Goal: Task Accomplishment & Management: Manage account settings

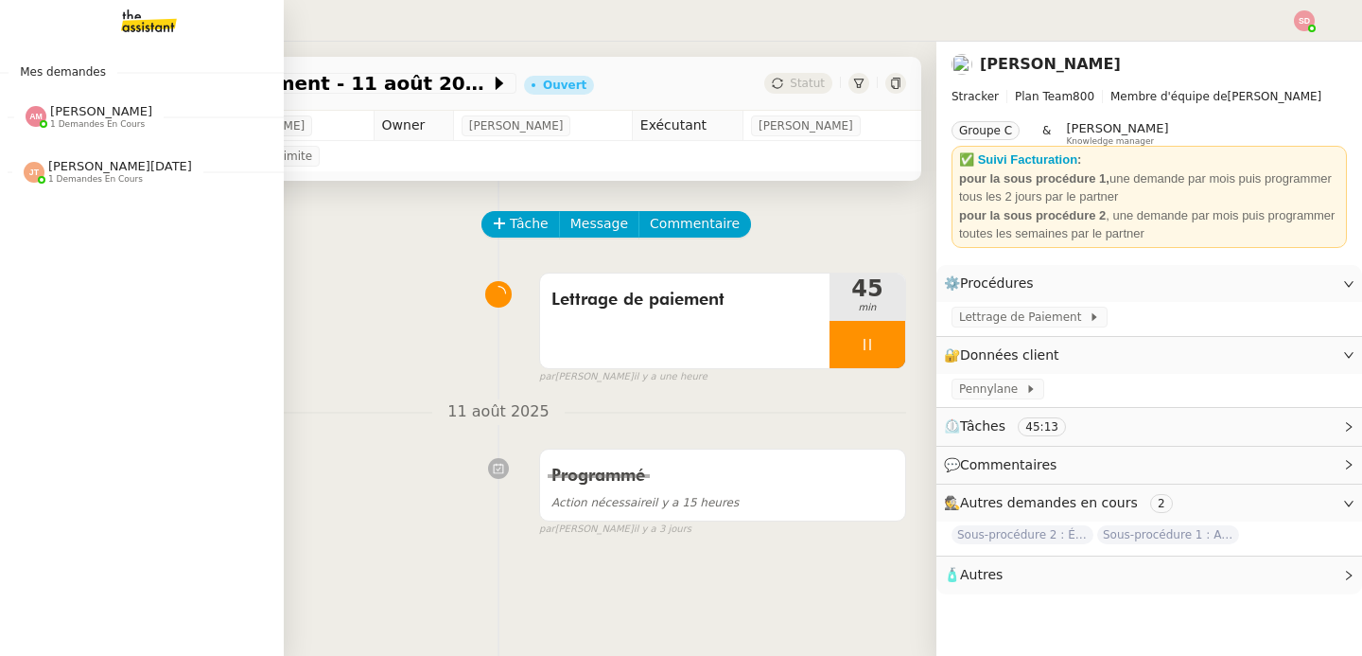
click at [61, 122] on span "1 demandes en cours" at bounding box center [97, 124] width 95 height 10
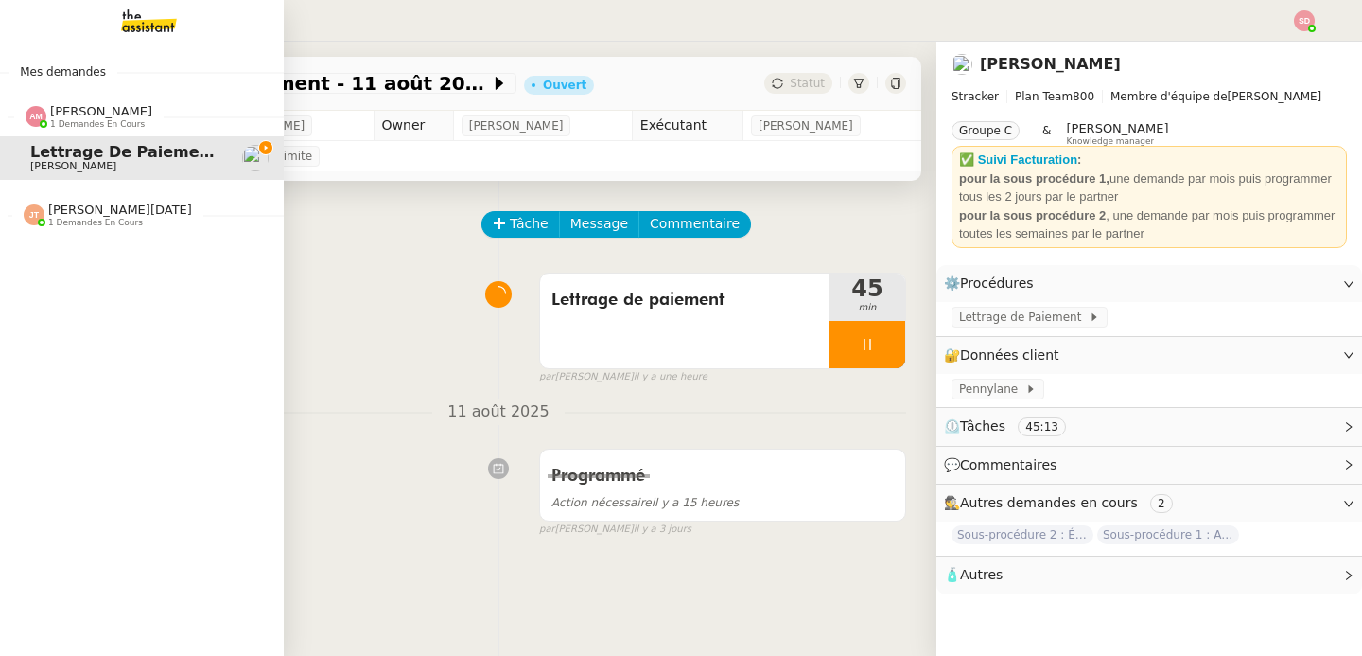
click at [61, 122] on span "1 demandes en cours" at bounding box center [97, 124] width 95 height 10
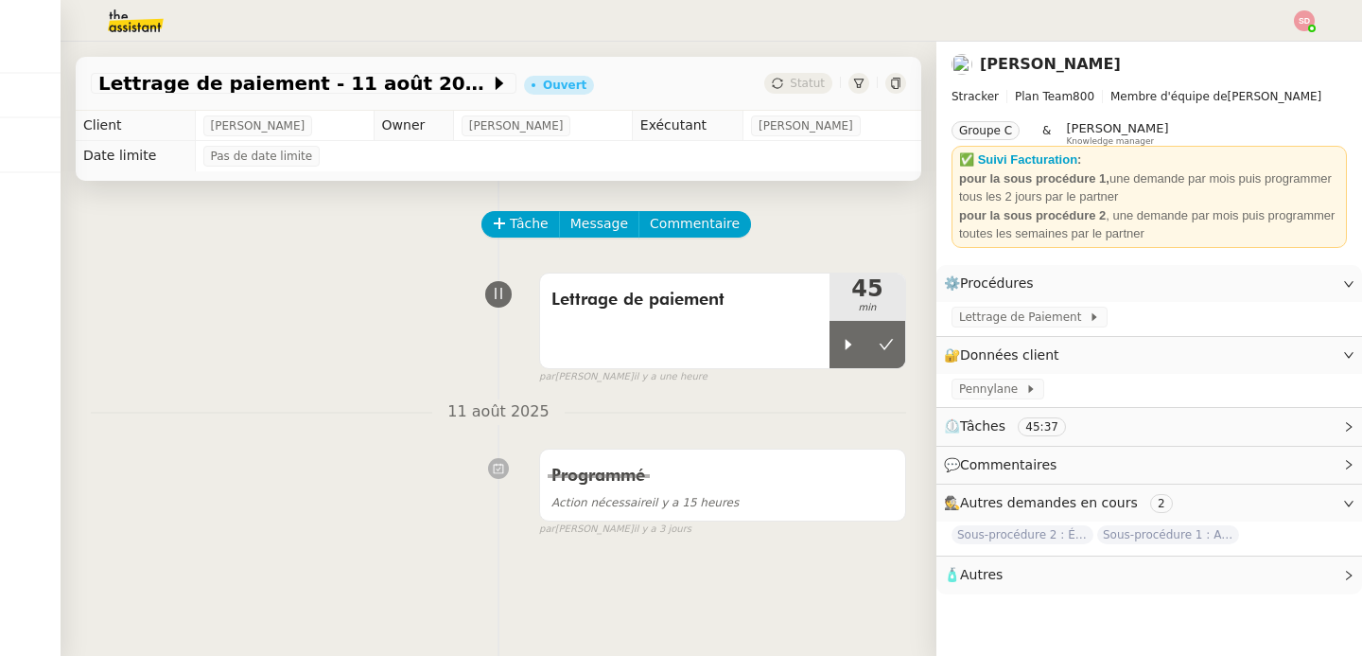
click at [254, 119] on span "[PERSON_NAME]" at bounding box center [258, 125] width 95 height 19
copy span "[PERSON_NAME]"
click at [131, 23] on img at bounding box center [120, 21] width 147 height 42
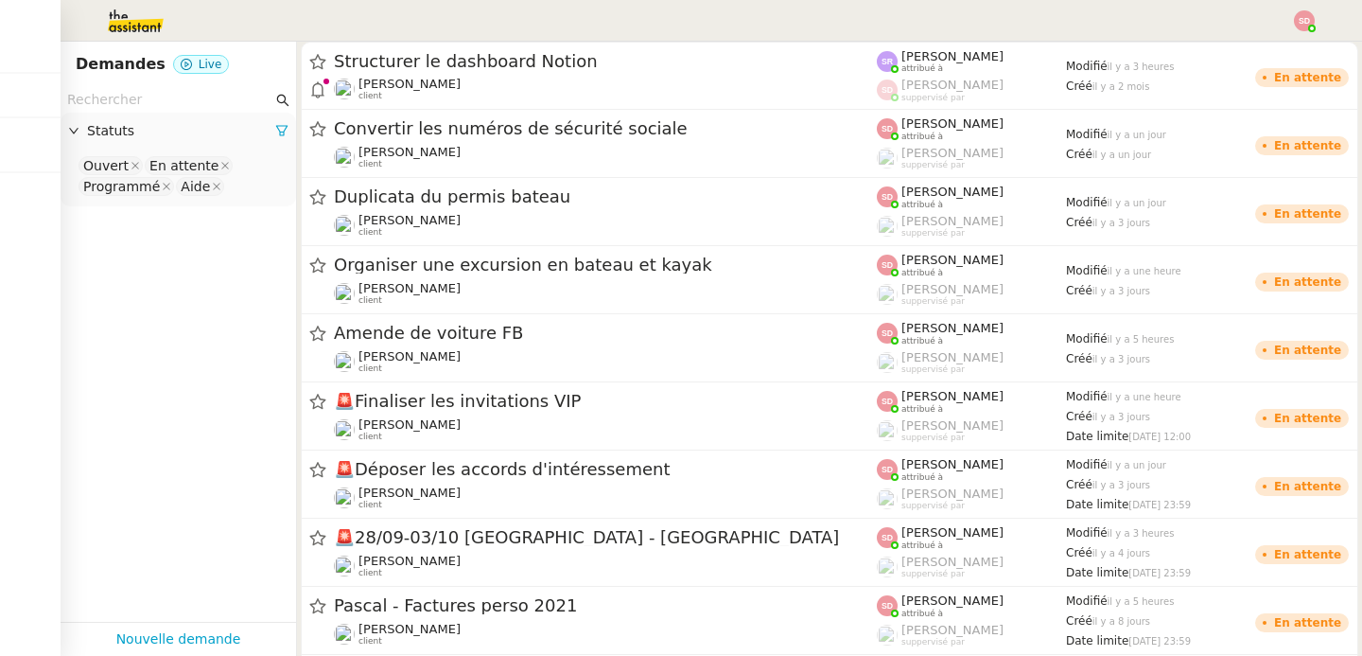
click at [203, 103] on input "text" at bounding box center [169, 100] width 205 height 22
paste input "[PERSON_NAME]"
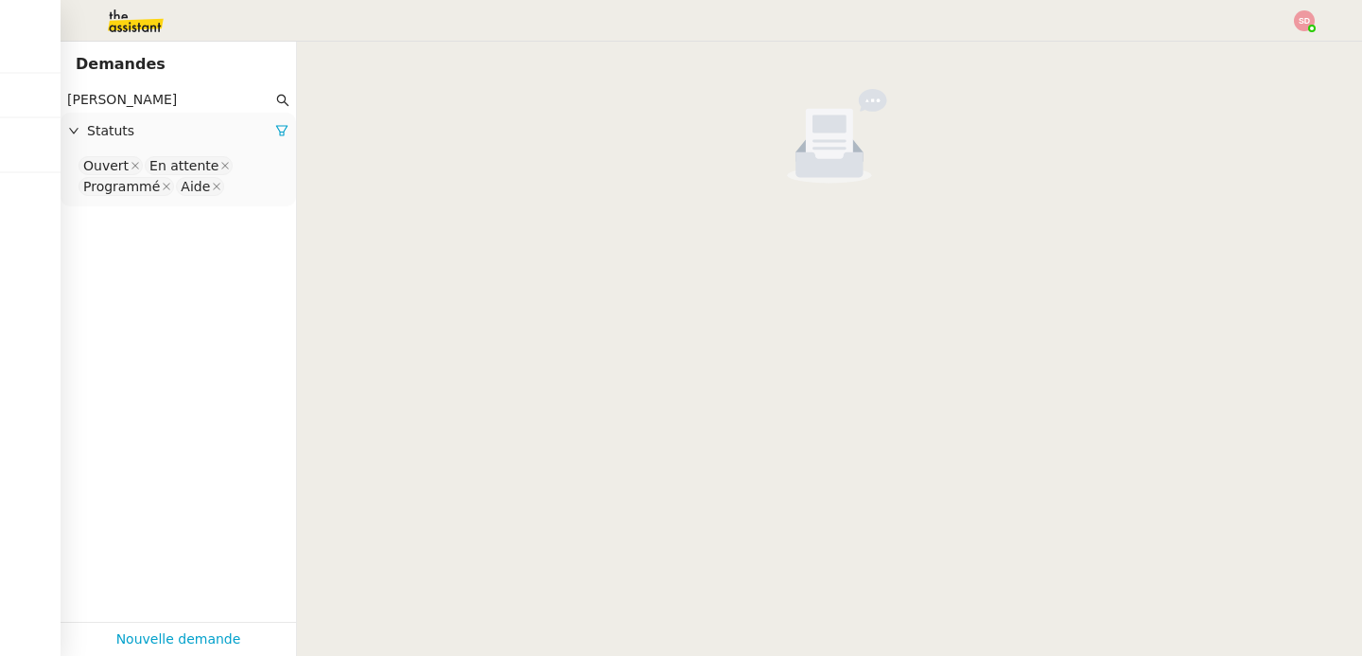
type input "[PERSON_NAME]"
click at [236, 180] on nz-select-top-control "Ouvert En attente Programmé Aide" at bounding box center [178, 176] width 205 height 44
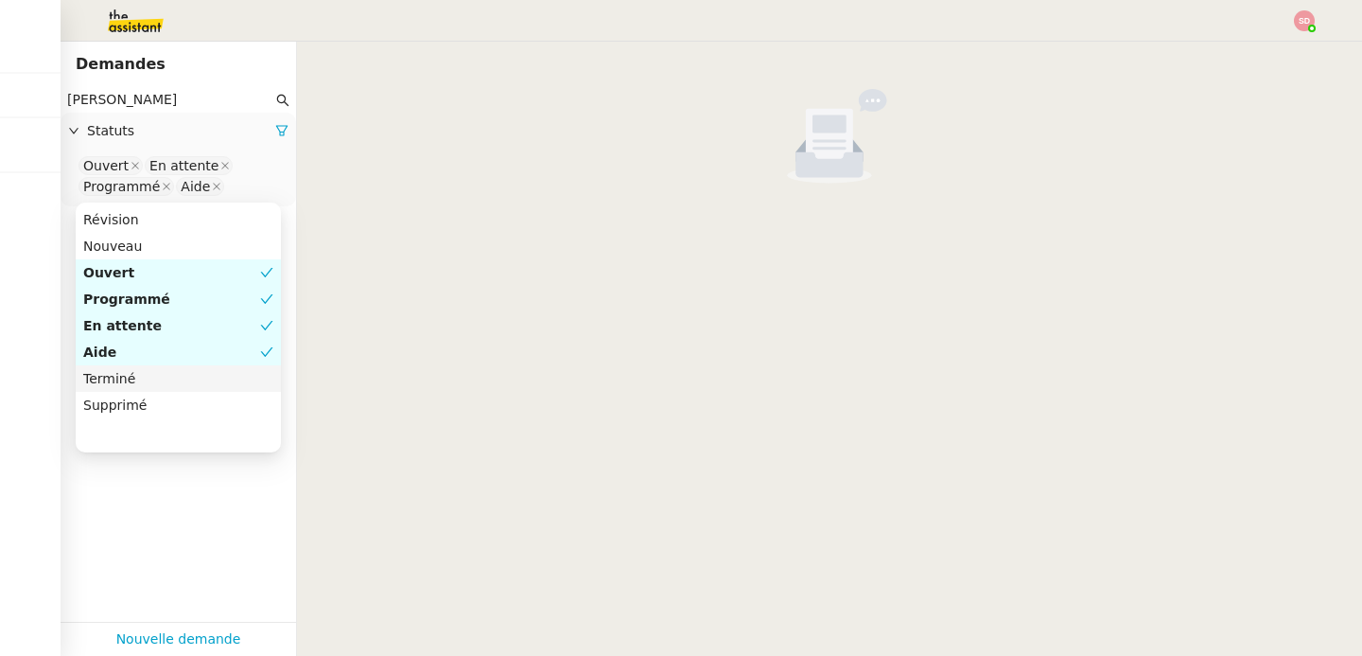
click at [196, 382] on div "Terminé" at bounding box center [178, 378] width 190 height 17
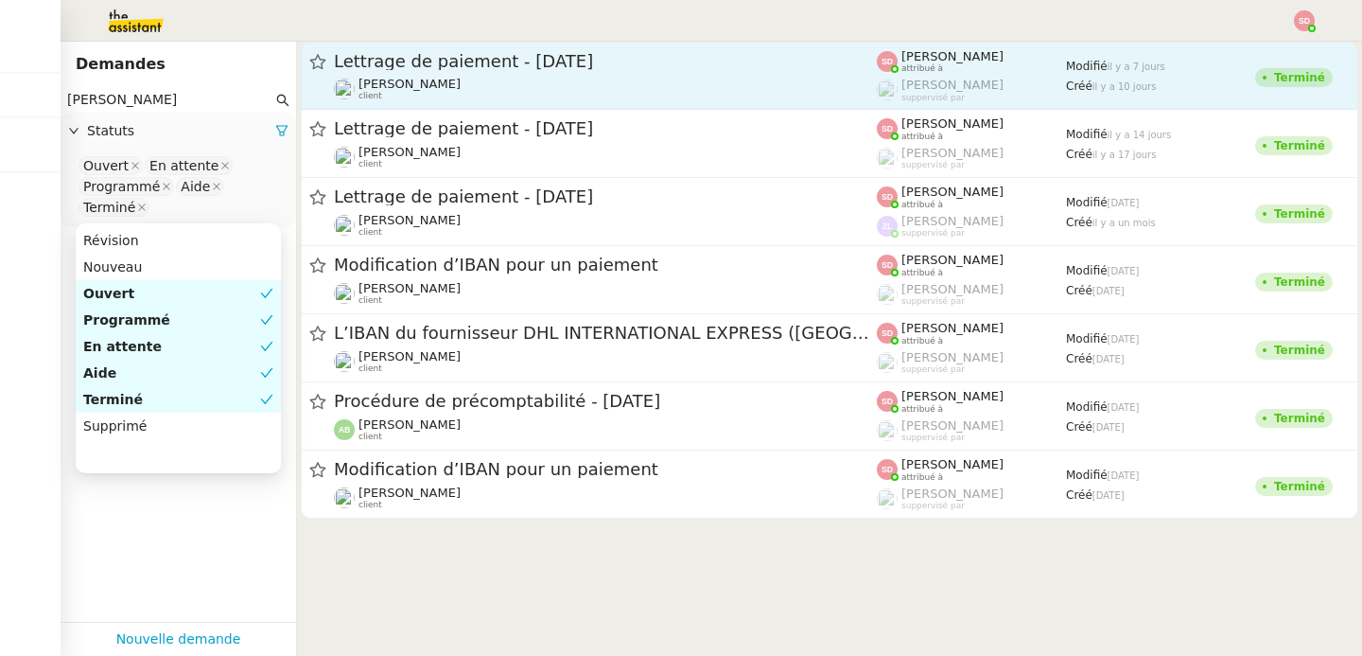
click at [713, 44] on link "Lettrage de paiement - [DATE] [PERSON_NAME] client [PERSON_NAME] attribué à [PE…" at bounding box center [830, 76] width 1058 height 68
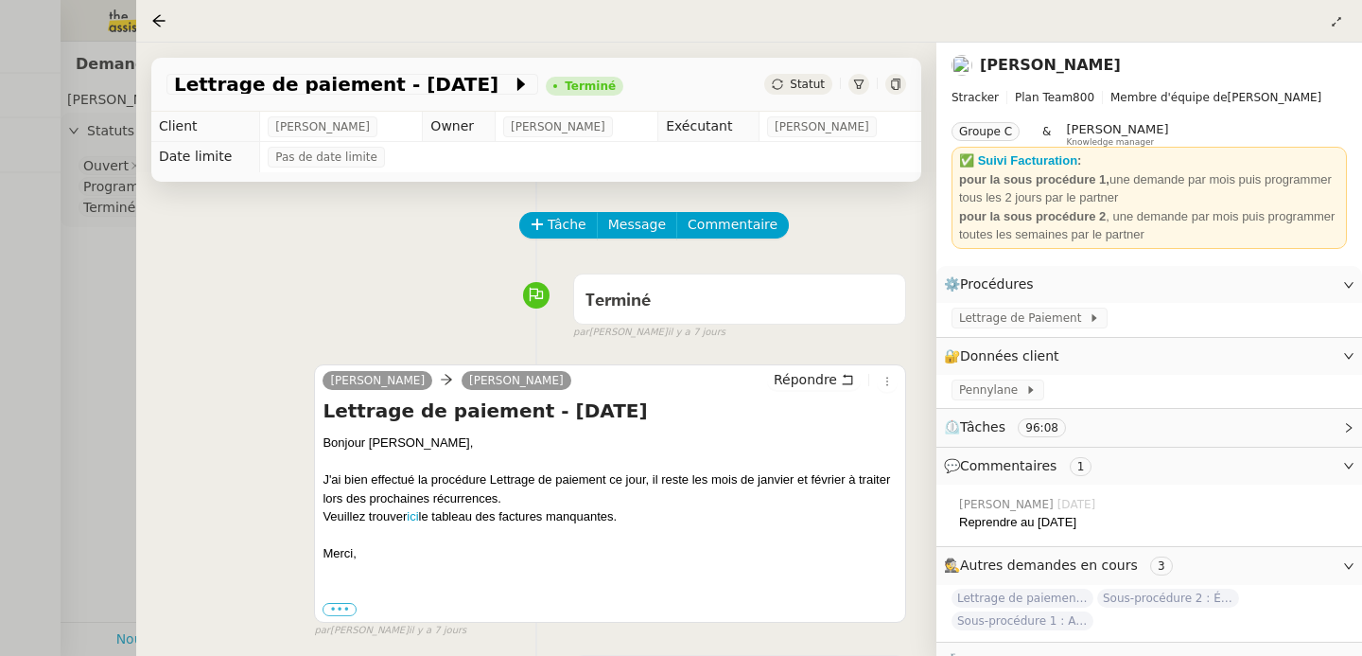
click at [1062, 522] on div "Reprendre au [DATE]" at bounding box center [1153, 522] width 388 height 19
click at [1110, 528] on div "Reprendre au [DATE]" at bounding box center [1153, 522] width 388 height 19
click at [1029, 515] on div "Reprendre au [DATE]" at bounding box center [1153, 522] width 388 height 19
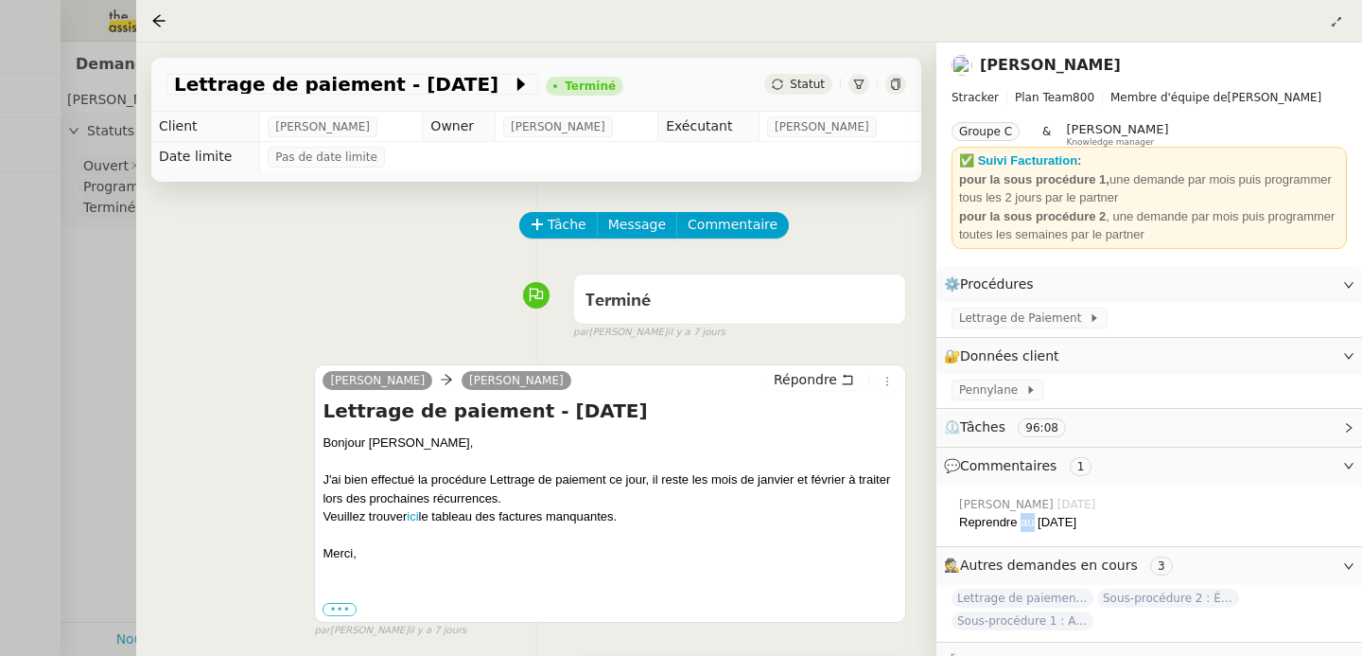
click at [1029, 515] on div "Reprendre au [DATE]" at bounding box center [1153, 522] width 388 height 19
click at [1090, 517] on div "Reprendre au [DATE]" at bounding box center [1153, 522] width 388 height 19
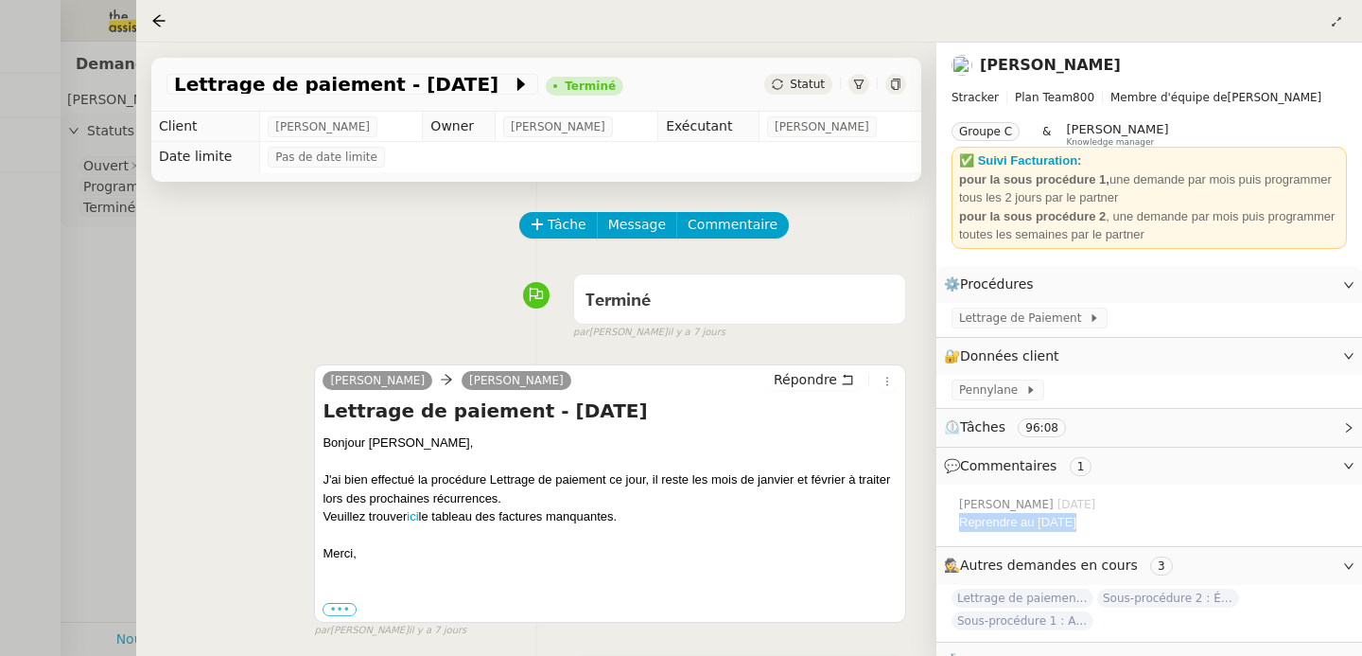
click at [78, 271] on div at bounding box center [681, 328] width 1362 height 656
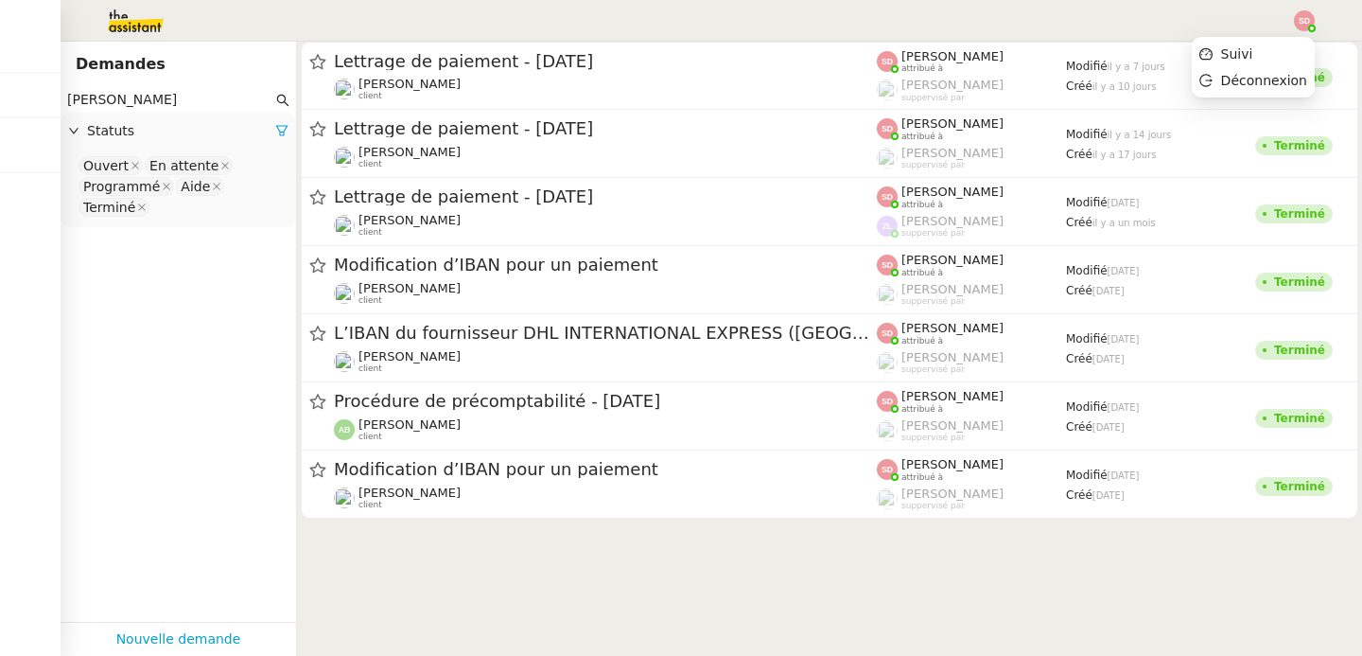
click at [1312, 15] on img at bounding box center [1304, 20] width 21 height 21
click at [1281, 45] on li "Suivi" at bounding box center [1253, 54] width 123 height 26
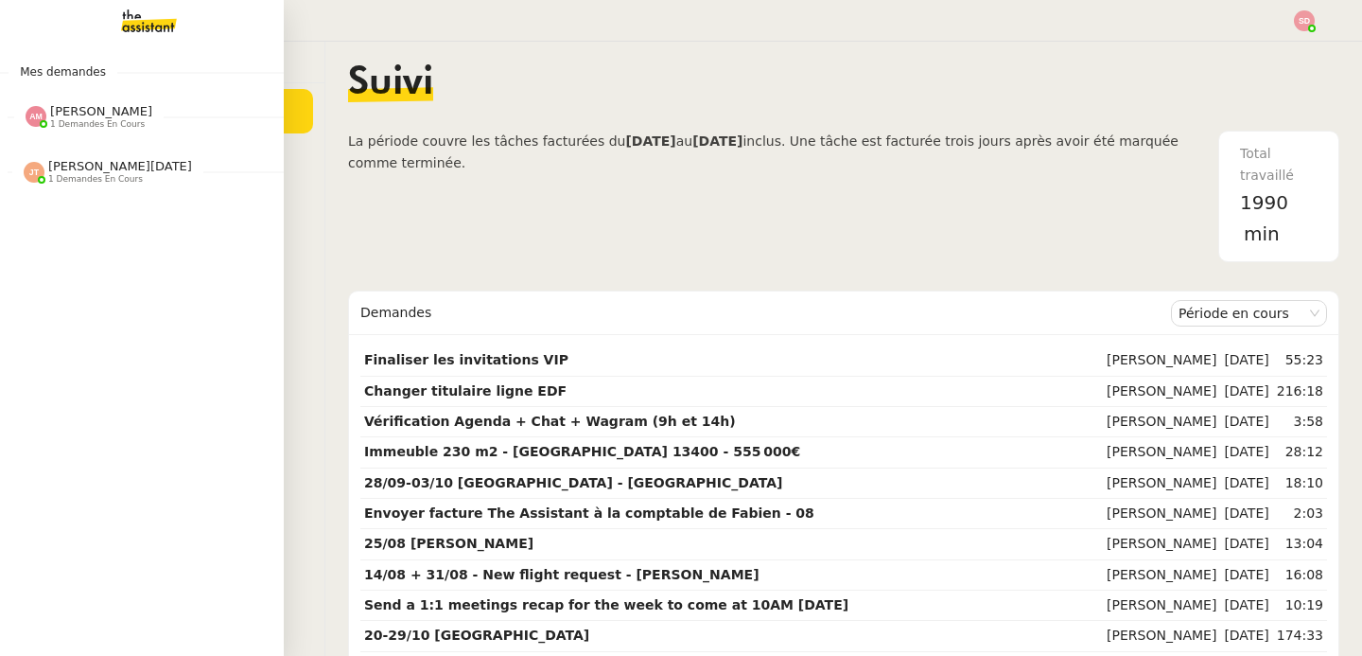
click at [17, 109] on span "[PERSON_NAME] 1 demandes en cours" at bounding box center [88, 116] width 149 height 25
click at [39, 202] on div "[PERSON_NAME][DATE] 1 demandes en cours" at bounding box center [108, 214] width 168 height 25
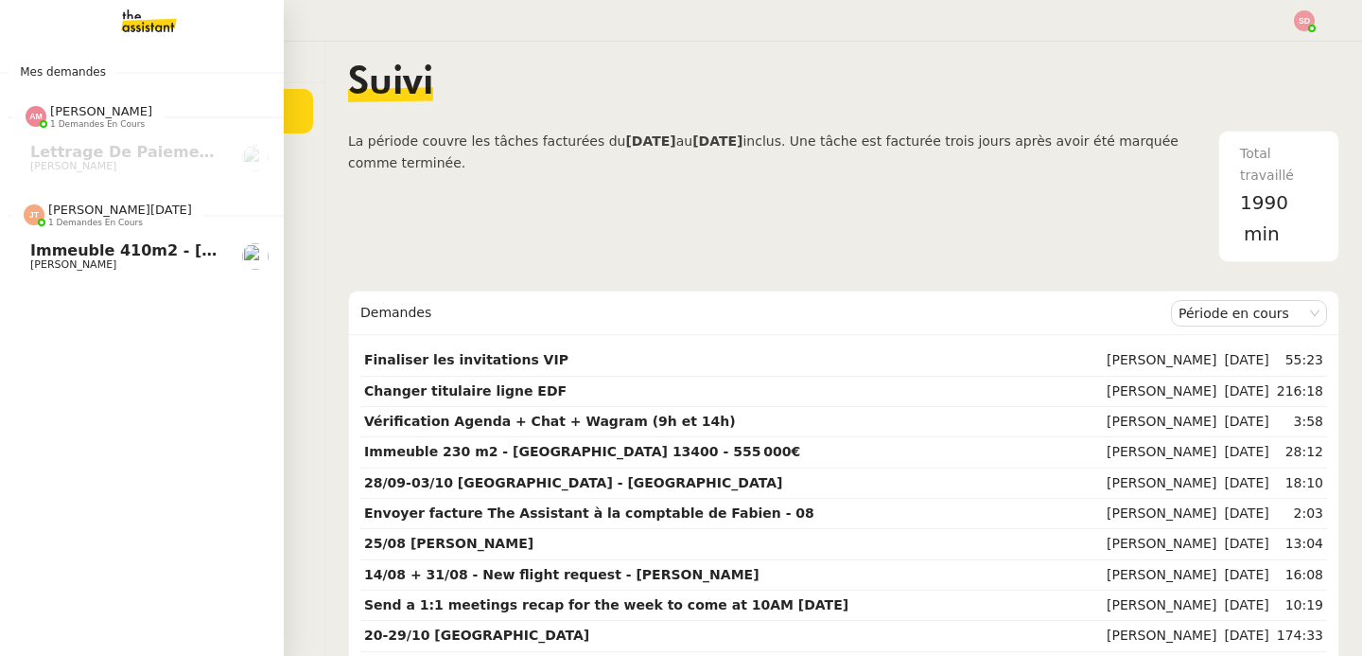
click at [39, 202] on div "[PERSON_NAME][DATE] 1 demandes en cours" at bounding box center [108, 214] width 168 height 25
click at [83, 113] on span "[PERSON_NAME]" at bounding box center [101, 111] width 102 height 14
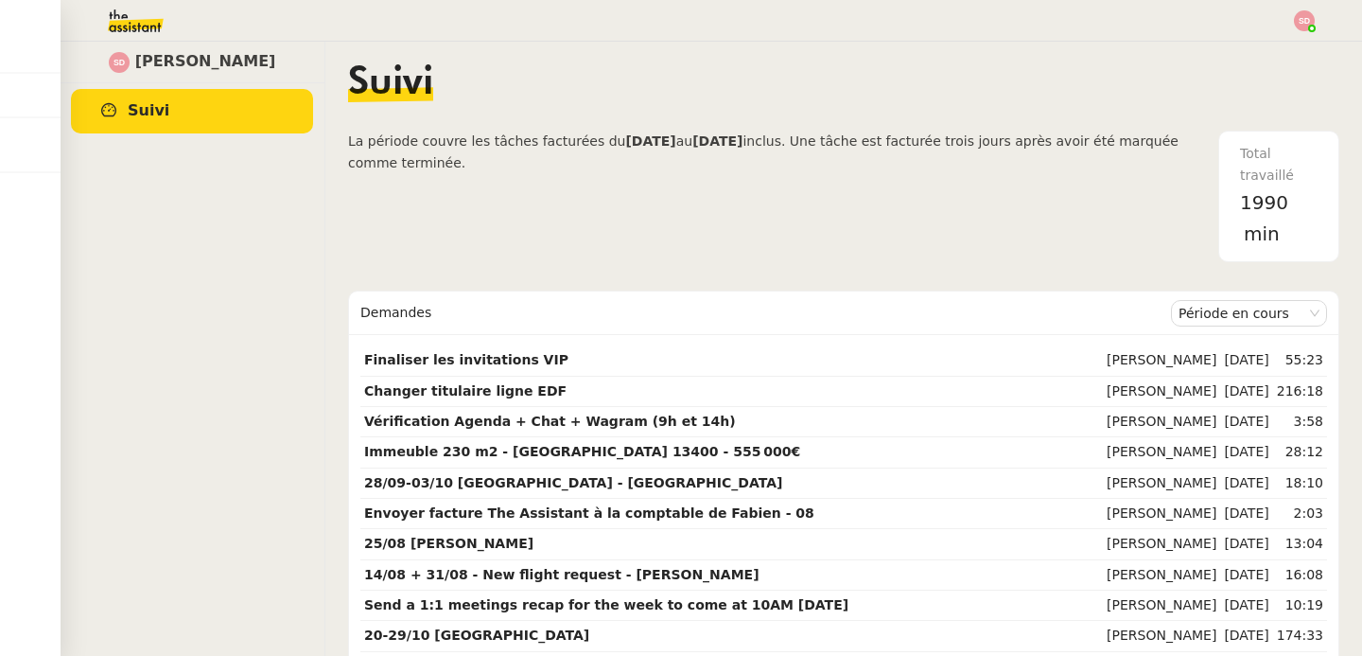
click at [397, 152] on span "La période couvre les tâches facturées du [DATE] au [DATE] inclus. Une tâche es…" at bounding box center [783, 196] width 870 height 131
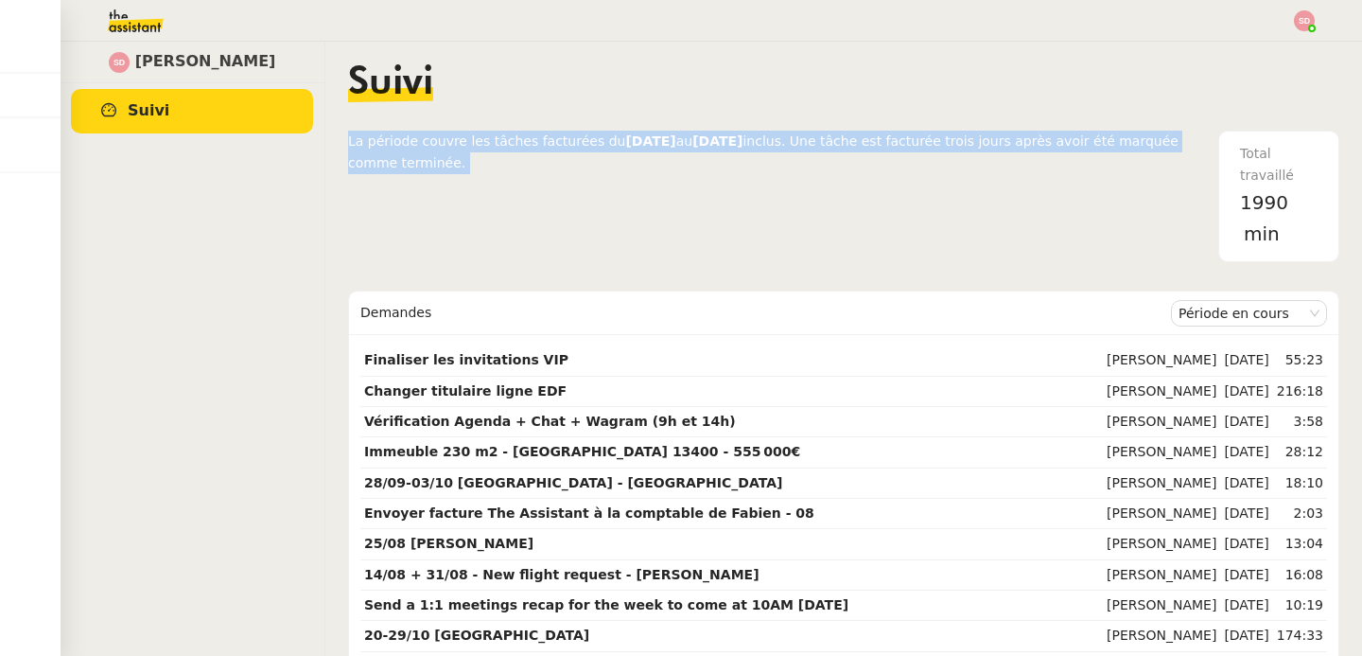
click at [397, 152] on span "La période couvre les tâches facturées du [DATE] au [DATE] inclus. Une tâche es…" at bounding box center [783, 196] width 870 height 131
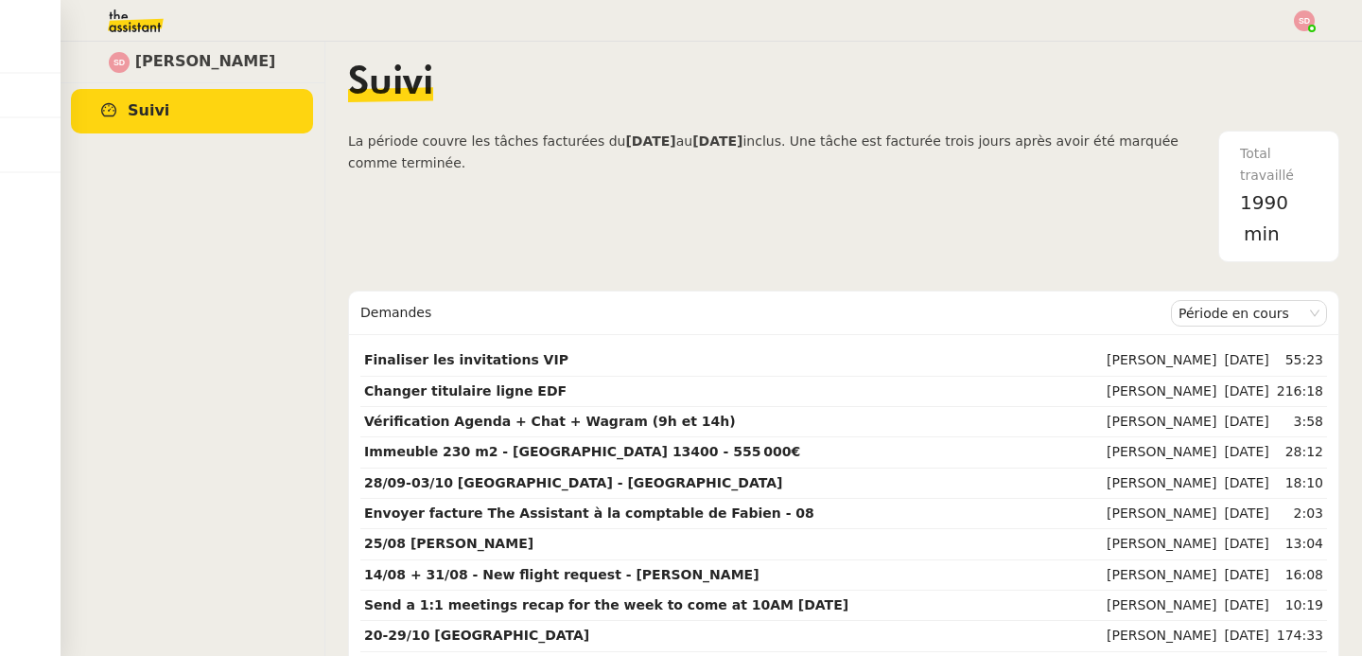
click at [569, 138] on span "La période couvre les tâches facturées du" at bounding box center [486, 140] width 277 height 15
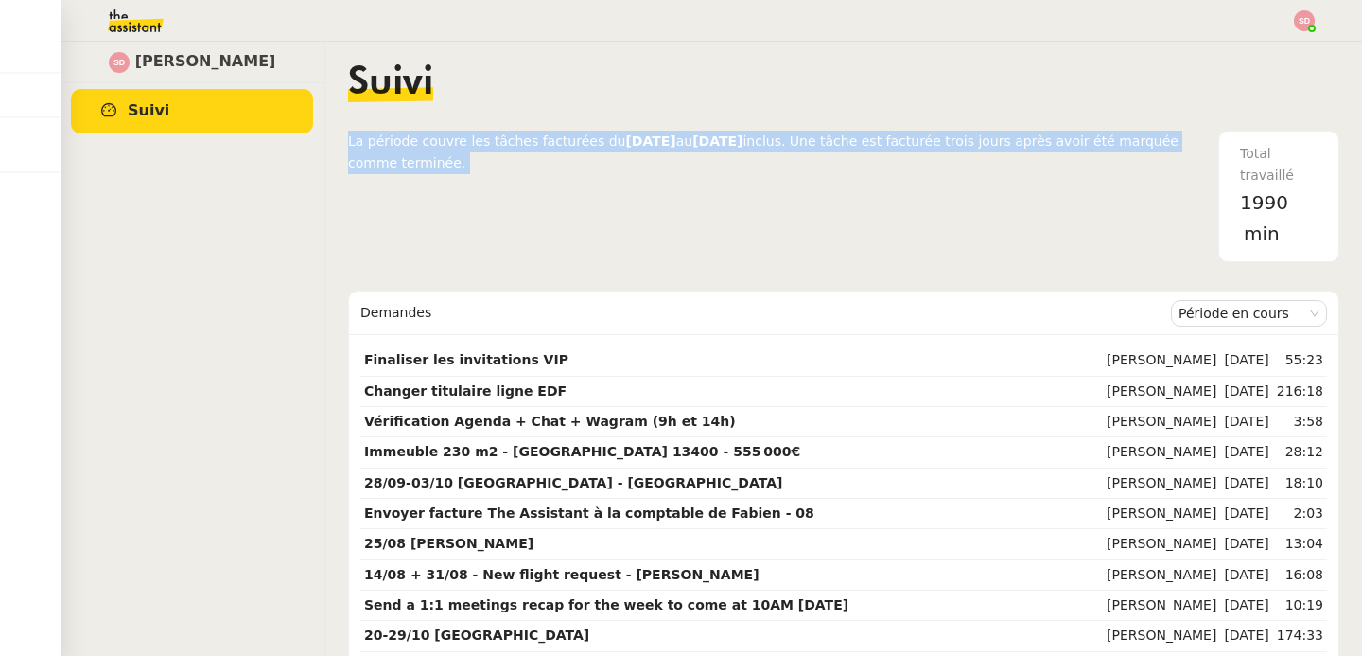
click at [569, 138] on span "La période couvre les tâches facturées du" at bounding box center [486, 140] width 277 height 15
